Goal: Information Seeking & Learning: Find specific page/section

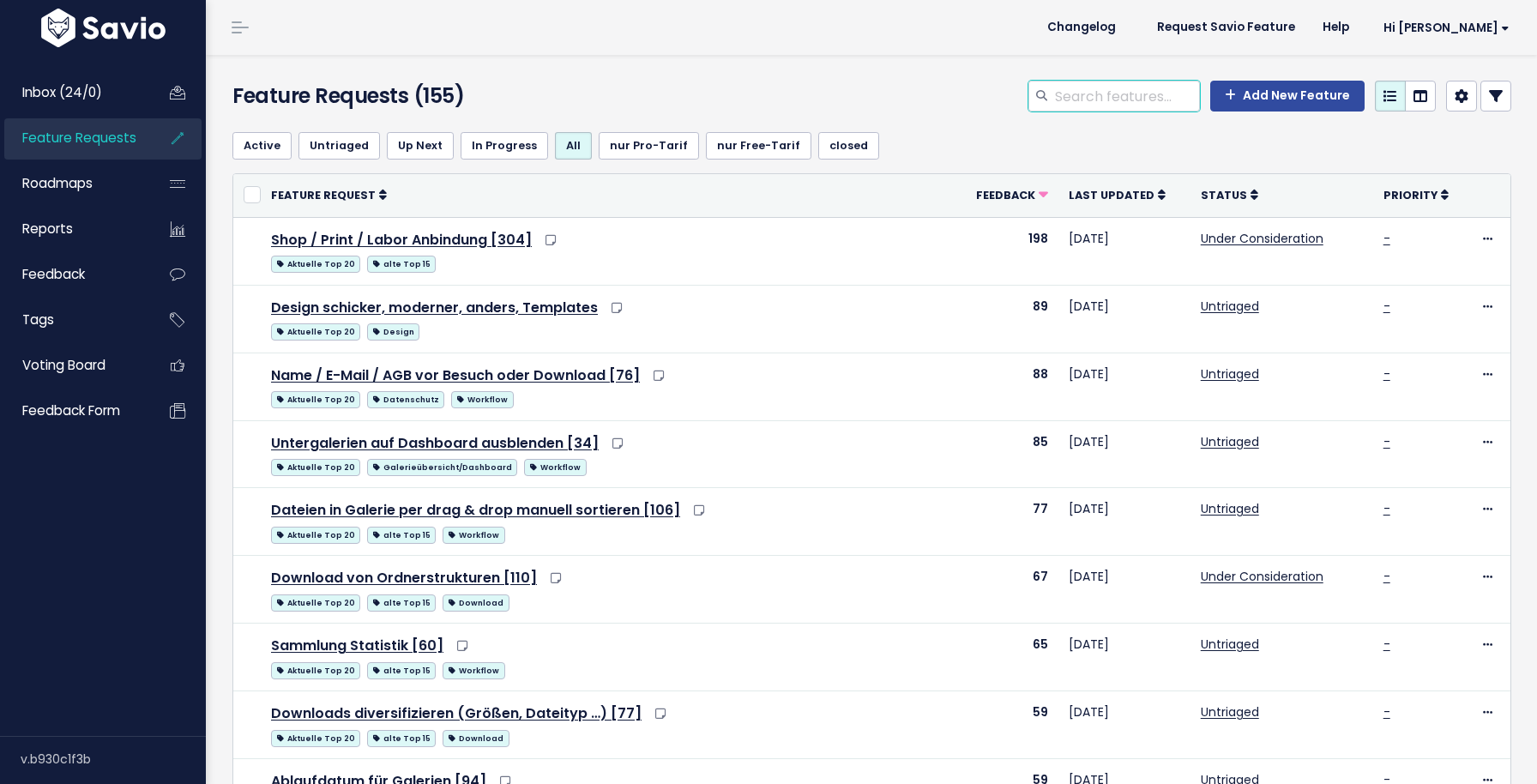
click at [1100, 99] on input "search" at bounding box center [1127, 96] width 147 height 31
type input "upload"
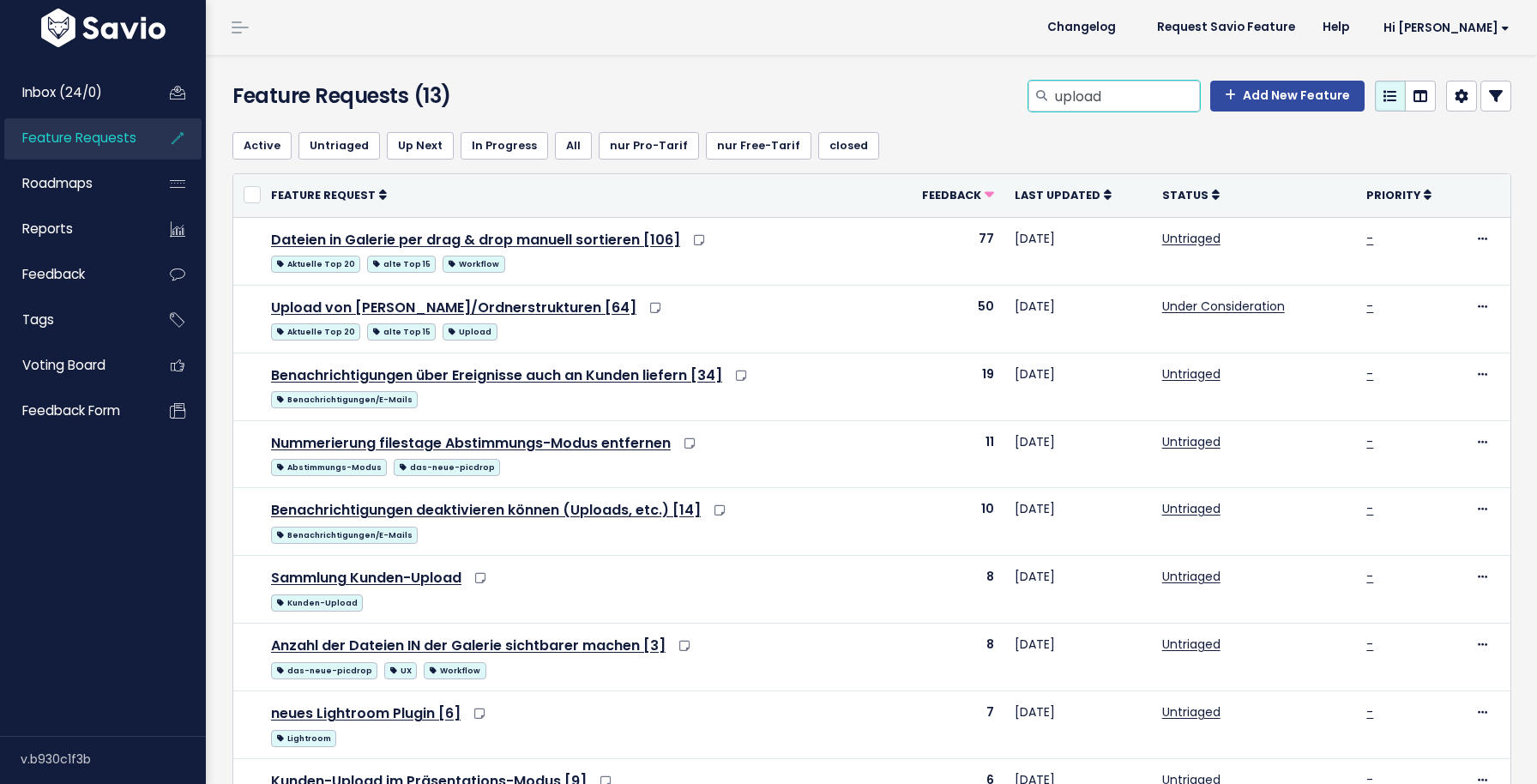
click at [1100, 99] on input "upload" at bounding box center [1127, 96] width 147 height 31
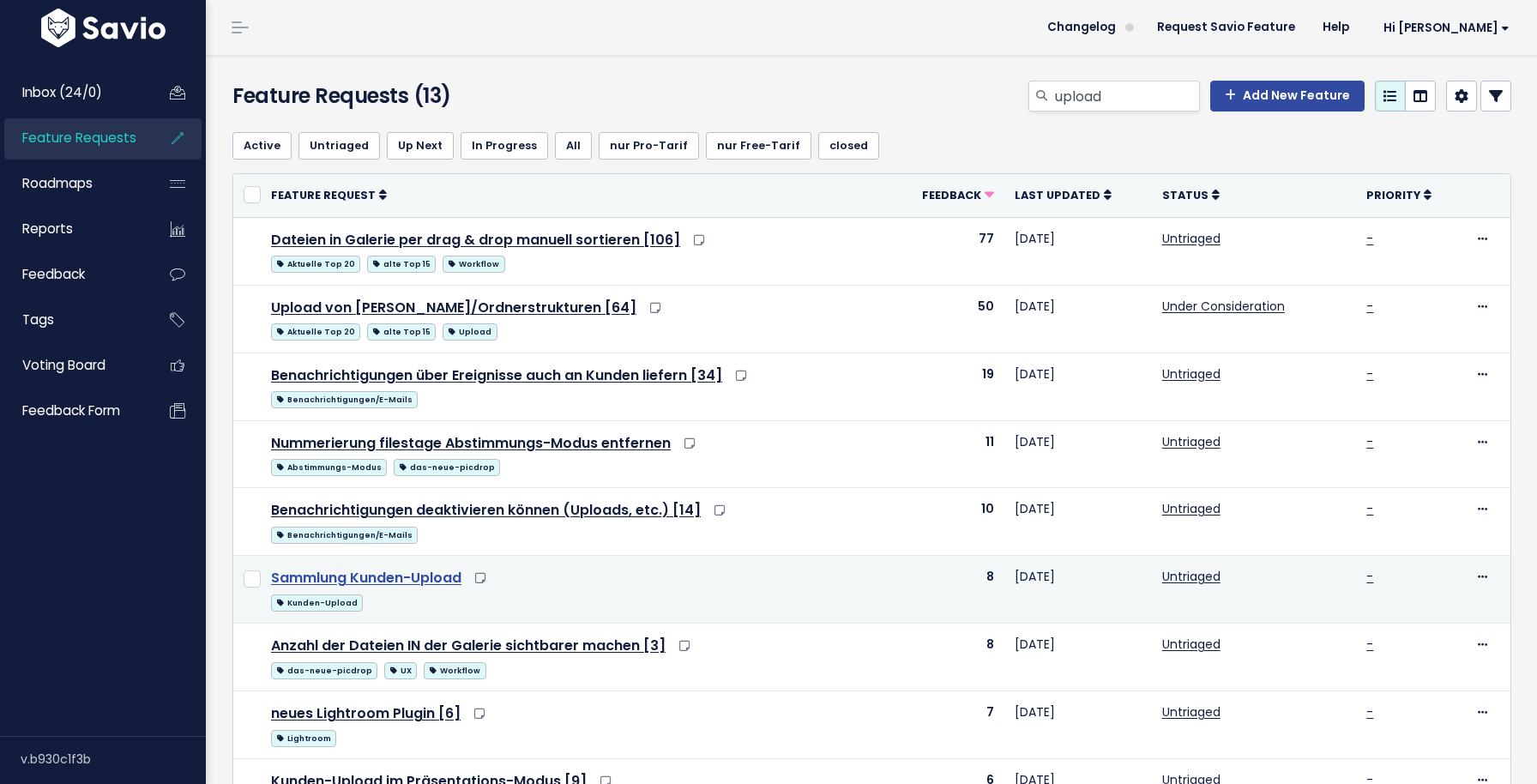
click at [392, 583] on link "Sammlung Kunden-Upload" at bounding box center [366, 577] width 190 height 19
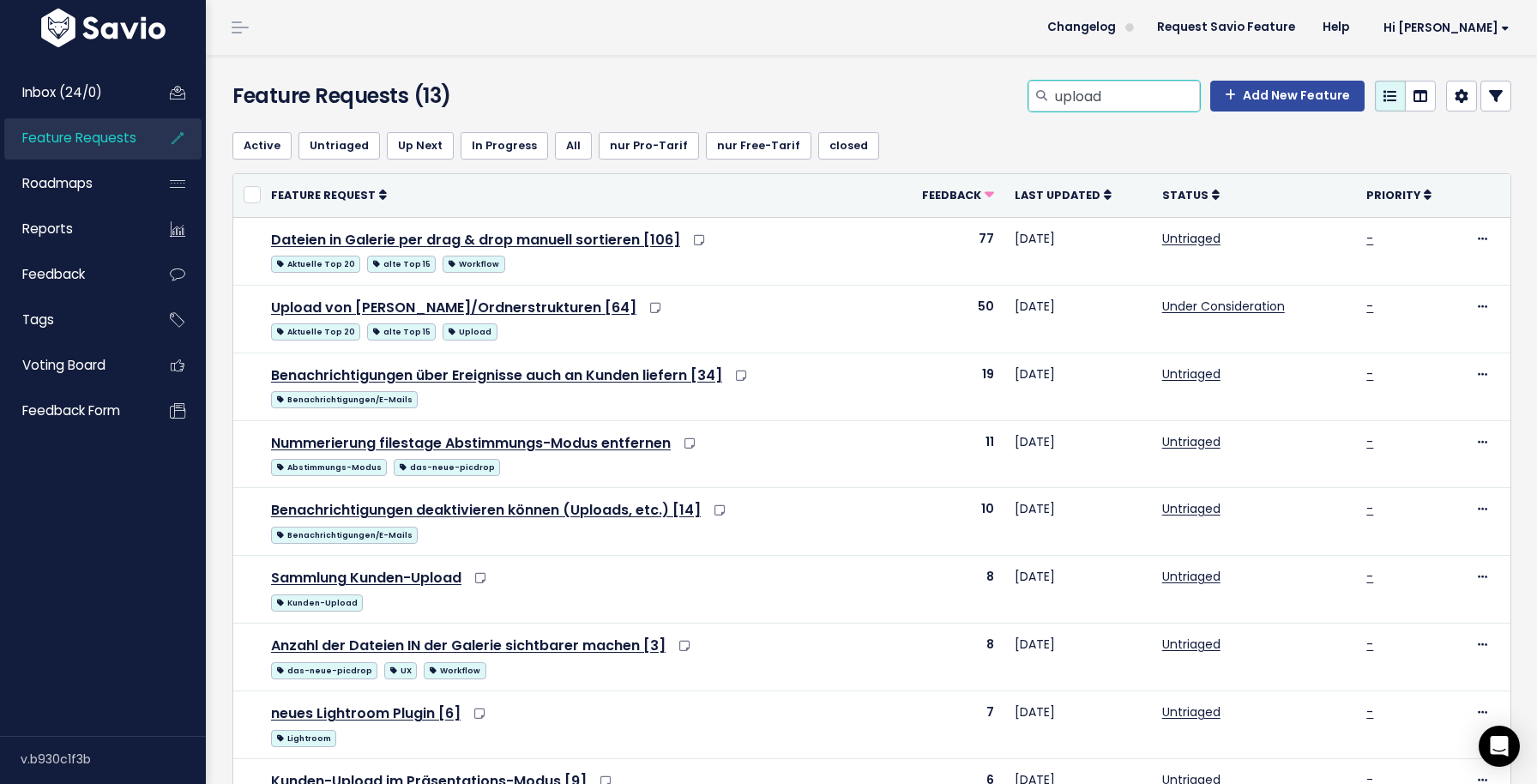
click at [1137, 96] on input "upload" at bounding box center [1127, 96] width 147 height 31
type input "p"
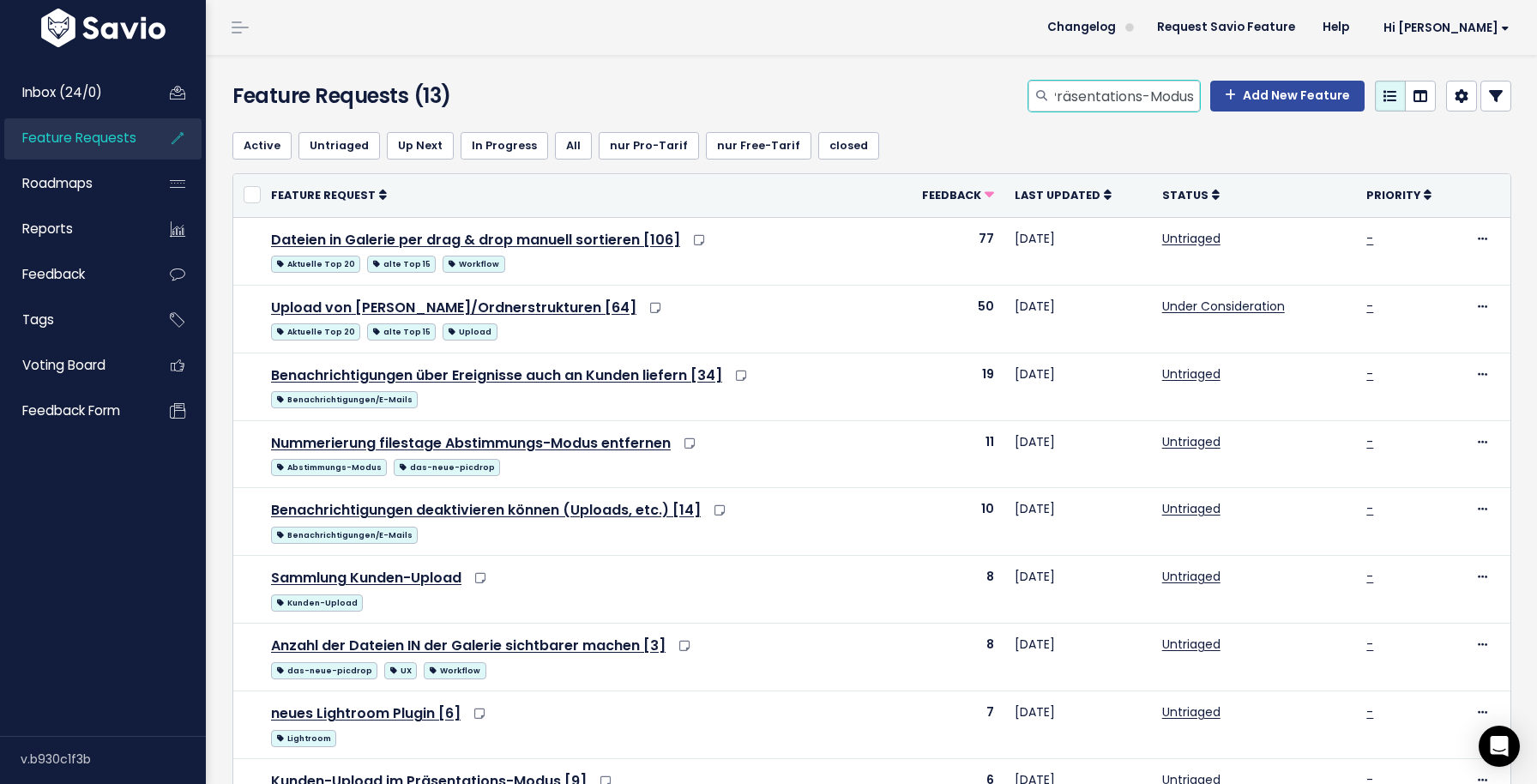
type input "Präsentations-Modus"
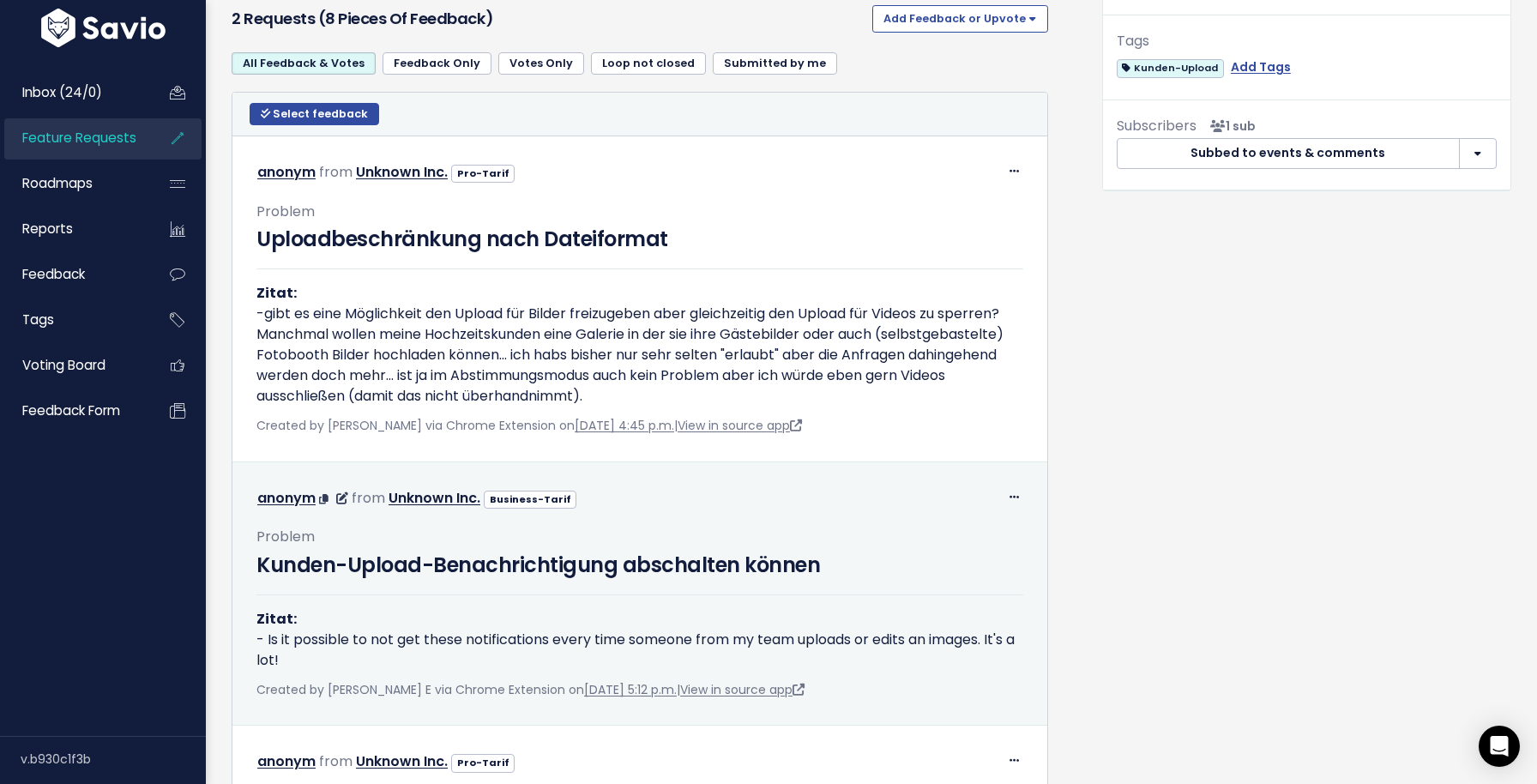
scroll to position [644, 0]
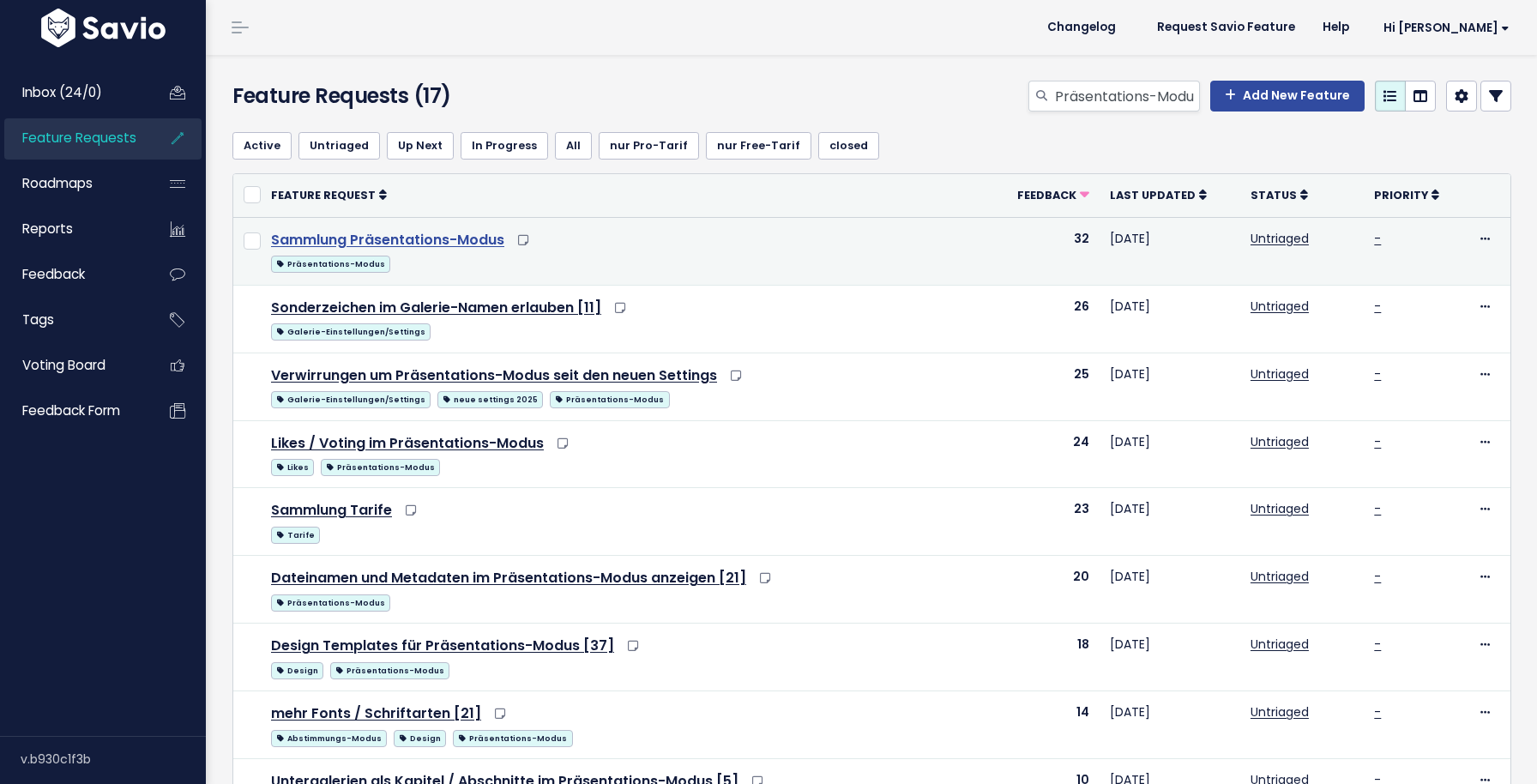
click at [452, 239] on link "Sammlung Präsentations-Modus" at bounding box center [387, 239] width 233 height 19
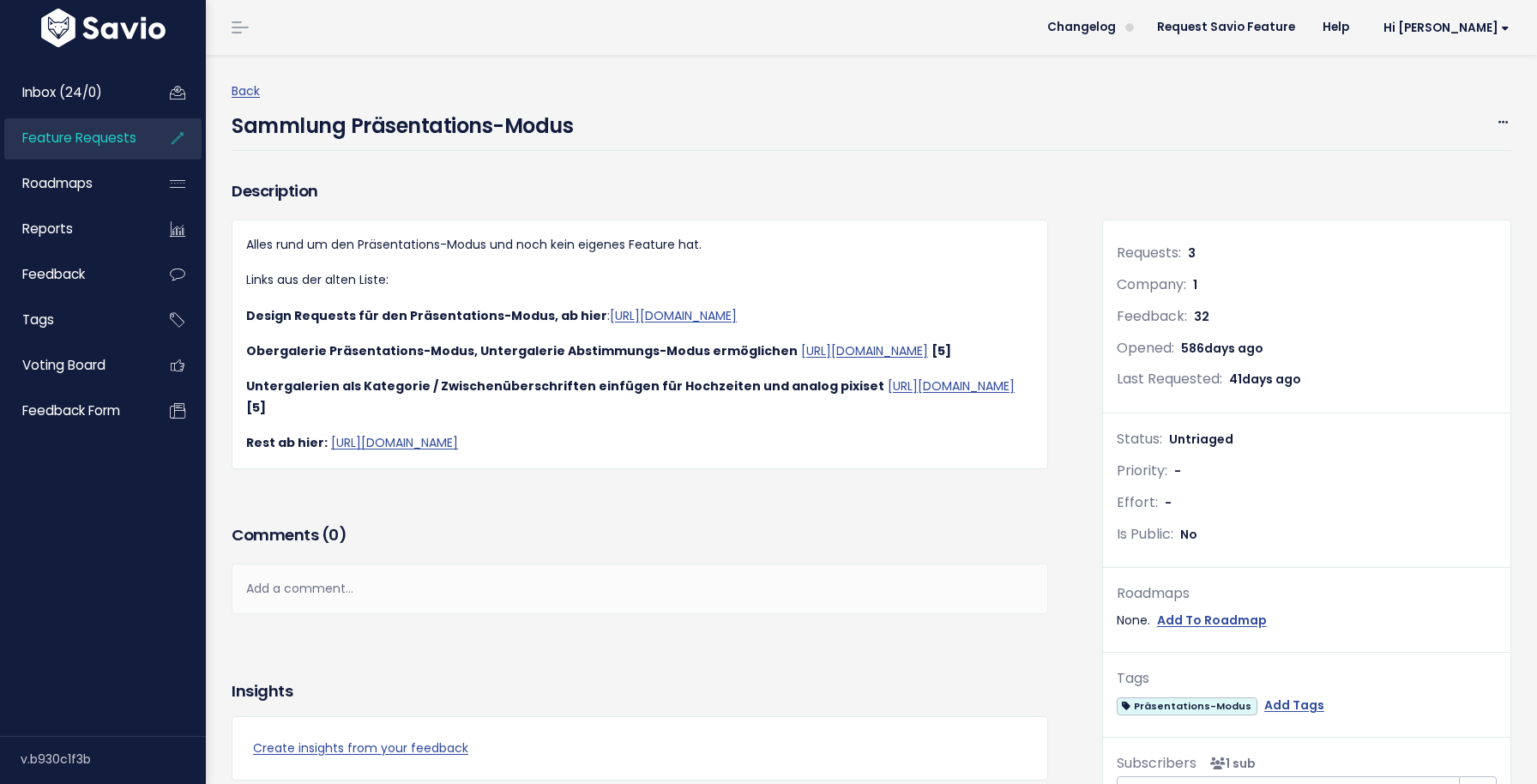
scroll to position [536, 0]
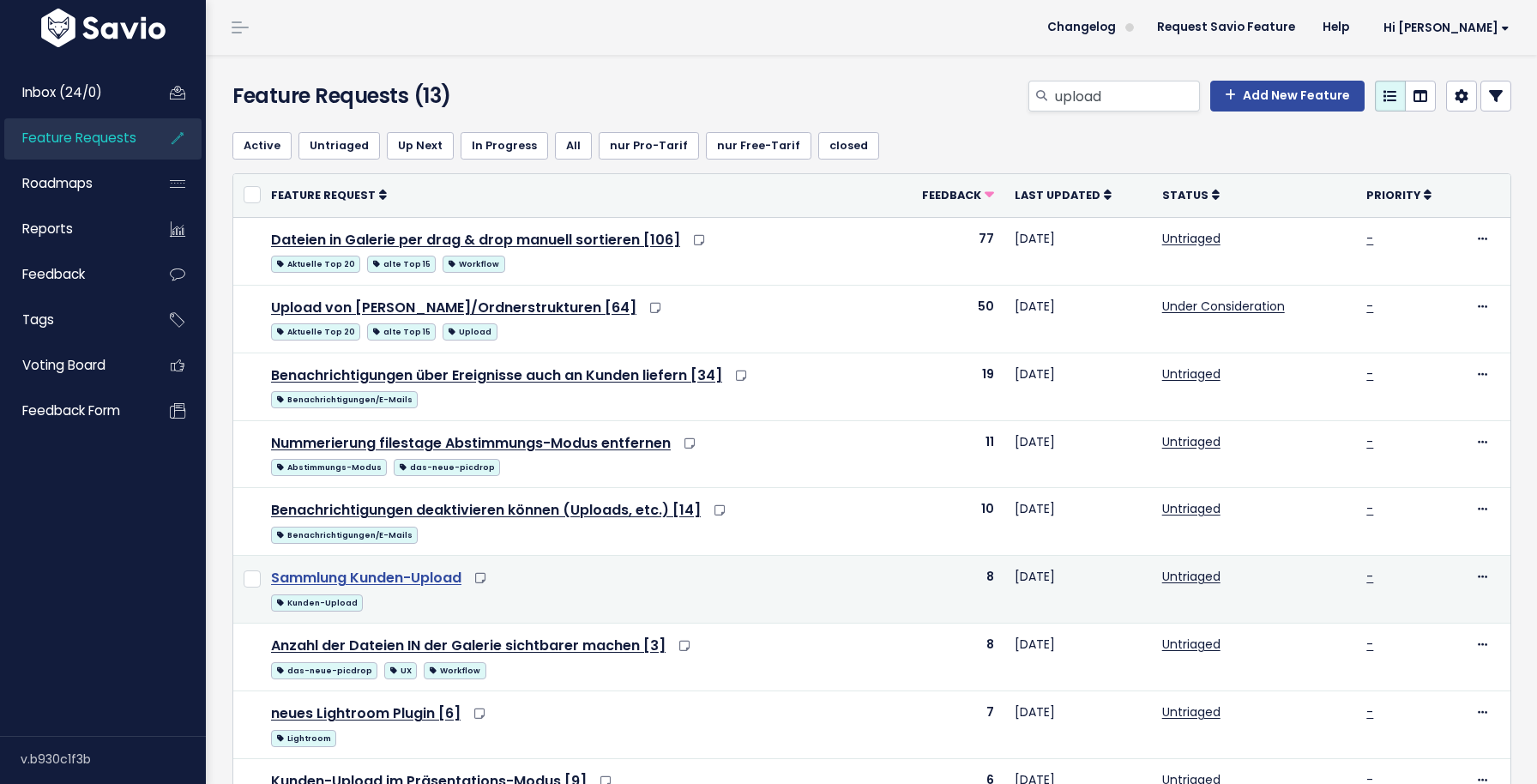
click at [420, 582] on link "Sammlung Kunden-Upload" at bounding box center [366, 577] width 190 height 19
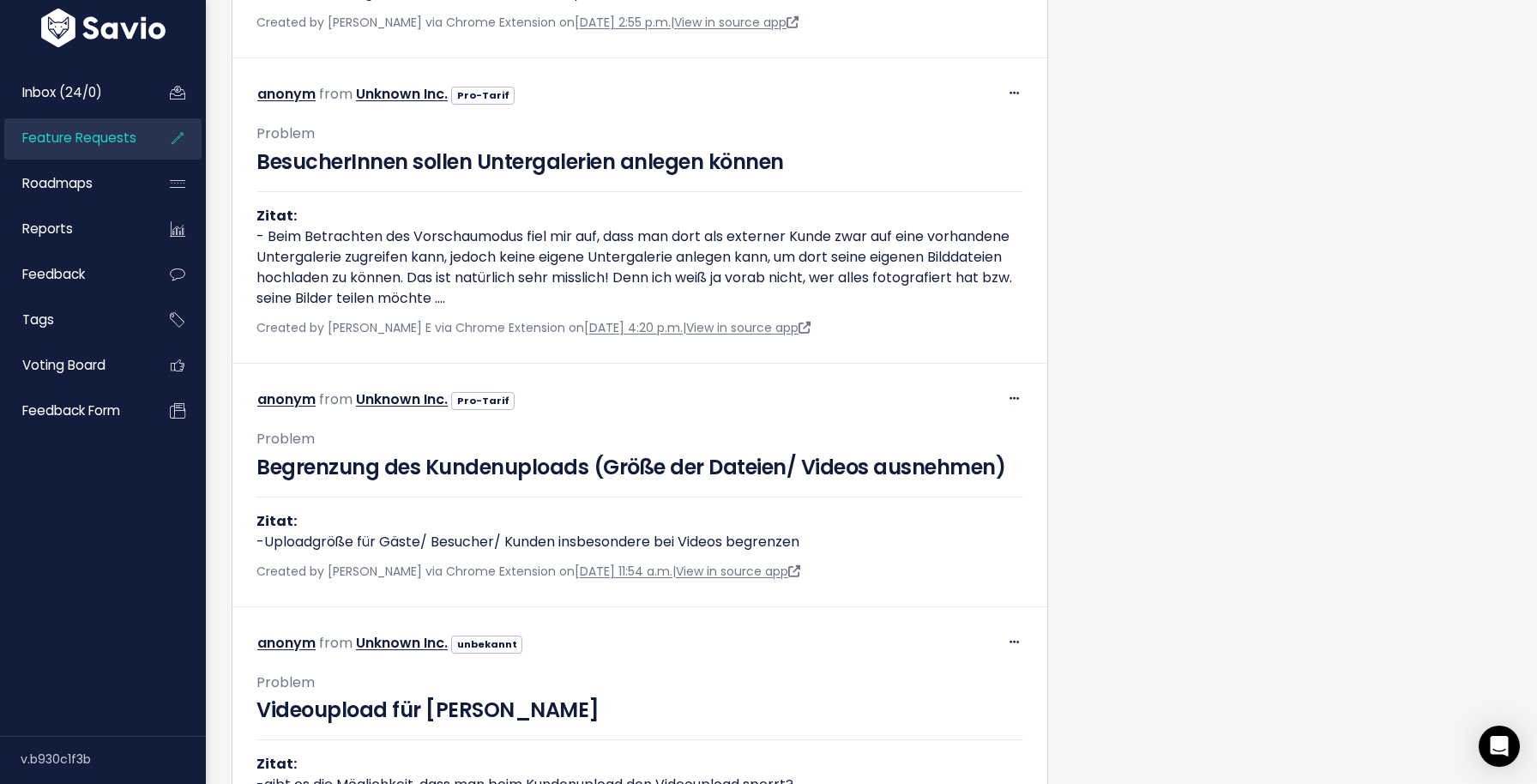
scroll to position [1711, 0]
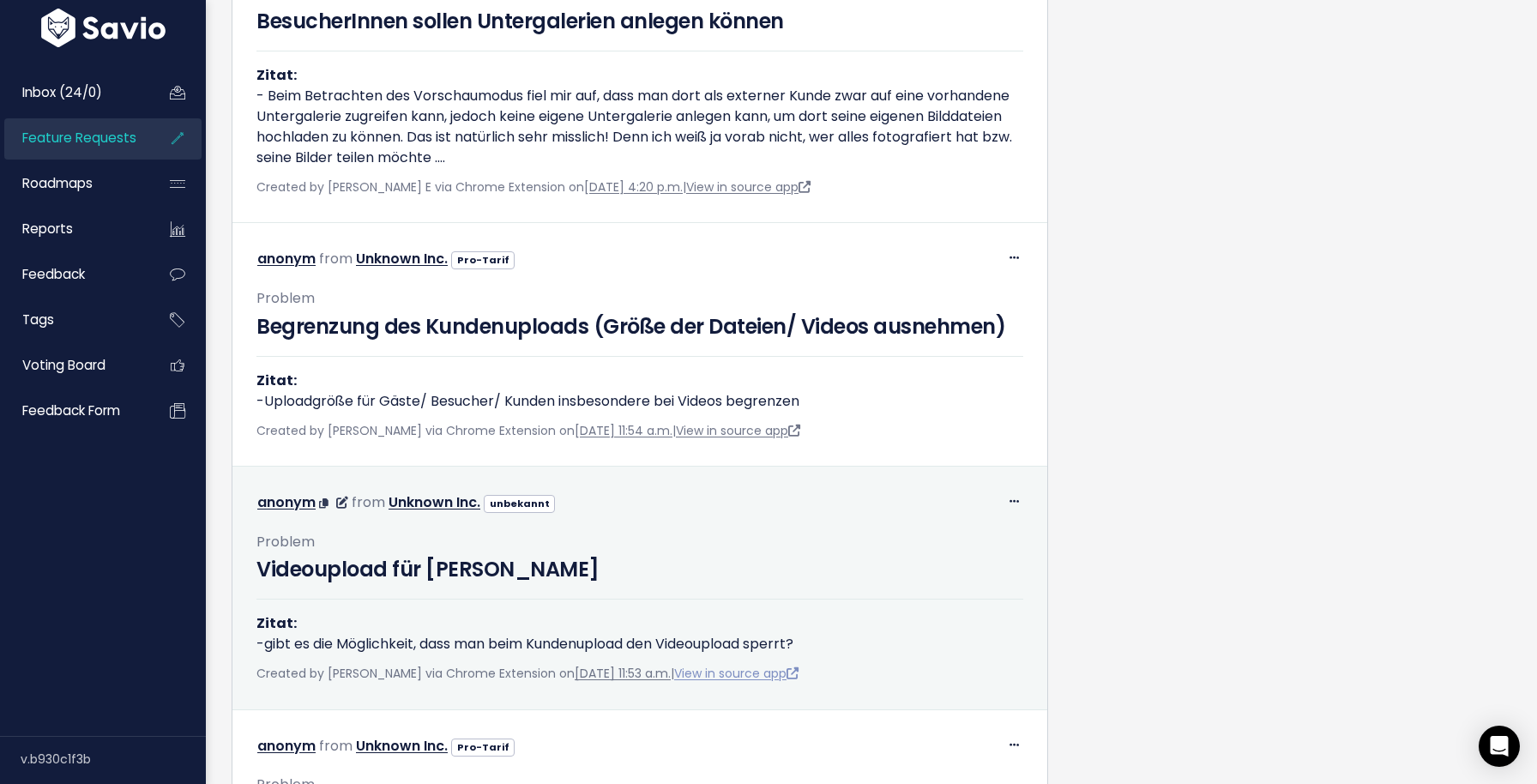
click at [760, 682] on link "View in source app" at bounding box center [736, 672] width 124 height 17
